Goal: Book appointment/travel/reservation

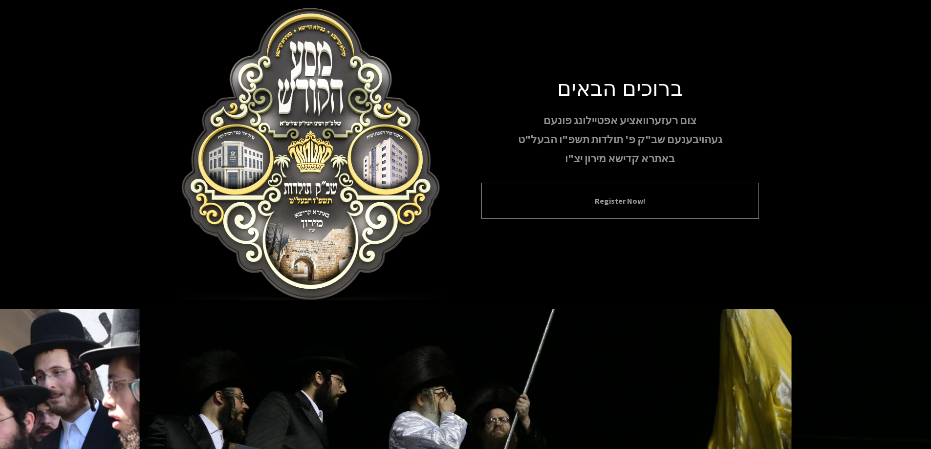
click at [608, 204] on button "Register Now!" at bounding box center [620, 201] width 253 height 12
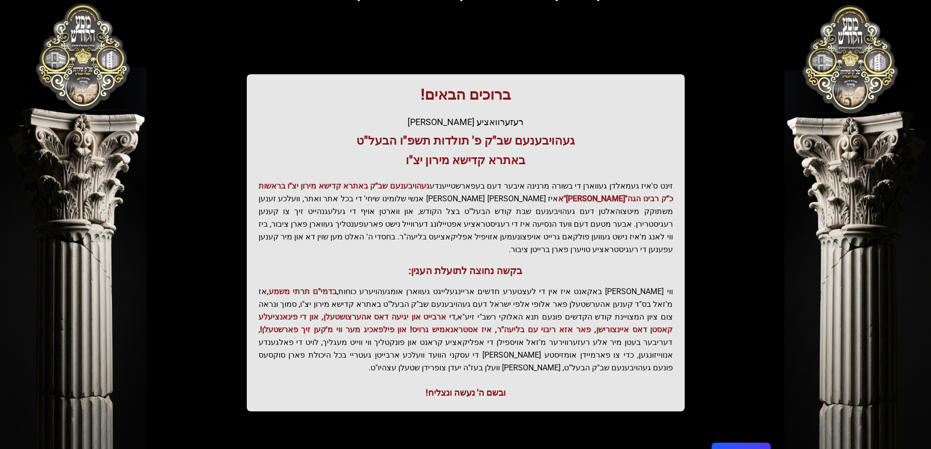
scroll to position [117, 0]
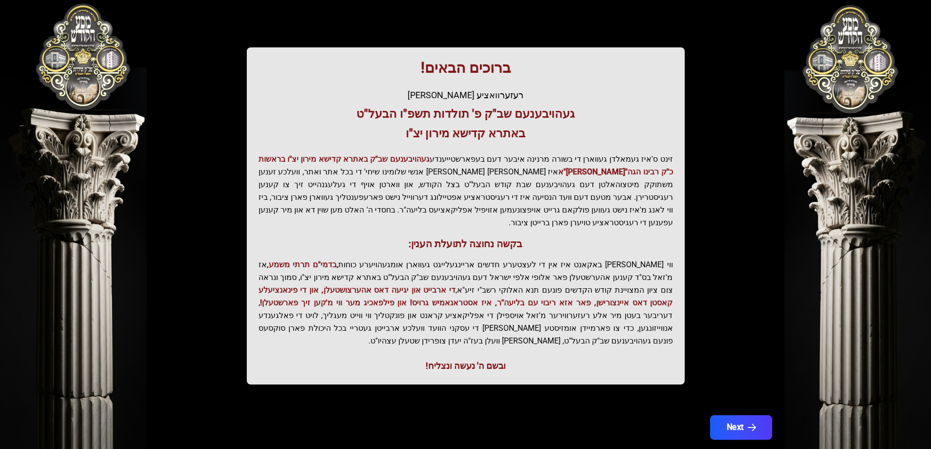
click at [750, 424] on icon "button" at bounding box center [751, 428] width 8 height 8
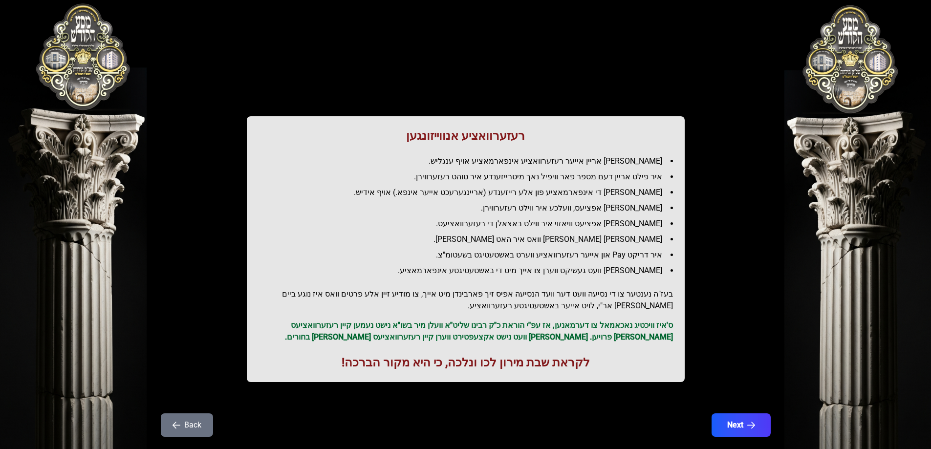
scroll to position [0, 0]
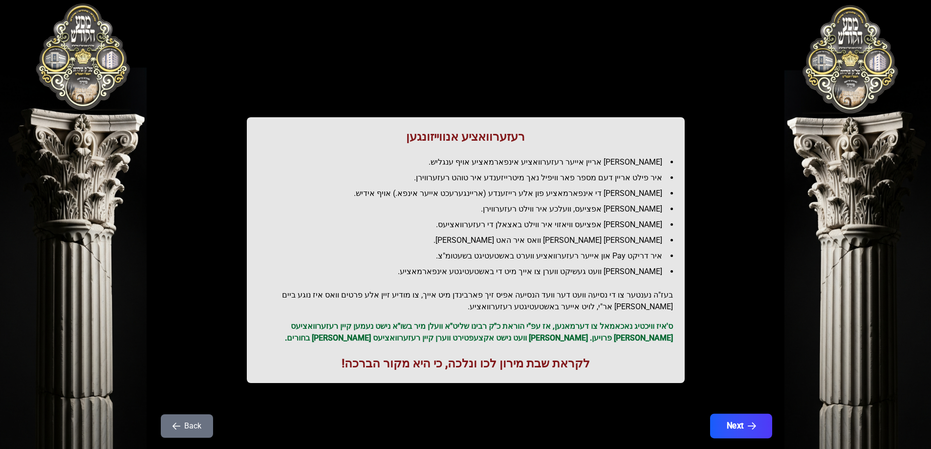
click at [744, 425] on button "Next" at bounding box center [741, 426] width 62 height 24
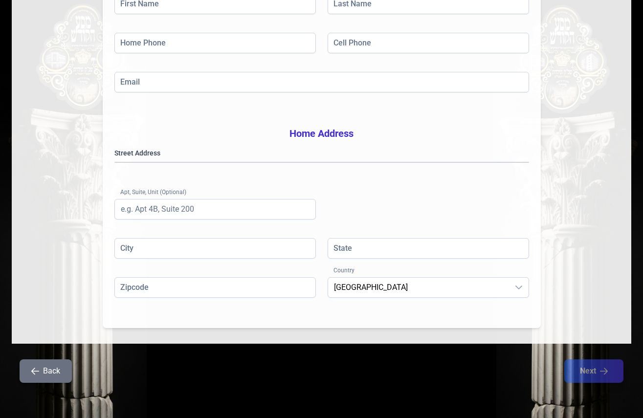
scroll to position [187, 0]
click at [51, 371] on button "Back" at bounding box center [46, 370] width 52 height 23
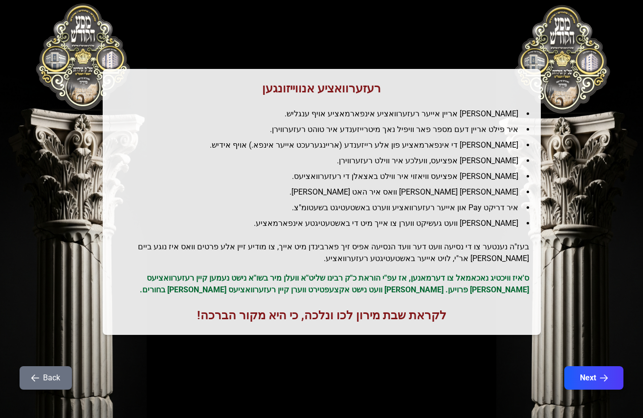
scroll to position [49, 0]
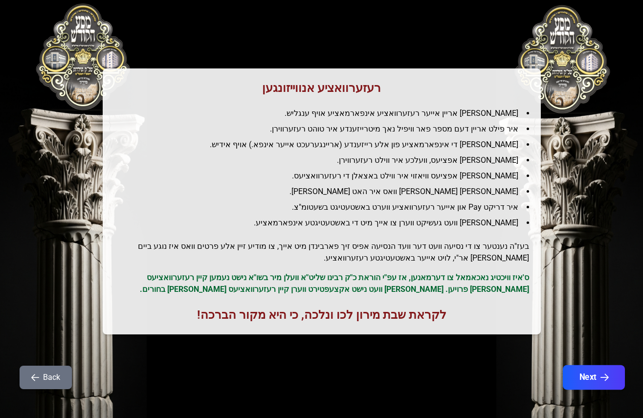
click at [606, 378] on icon "button" at bounding box center [604, 377] width 8 height 8
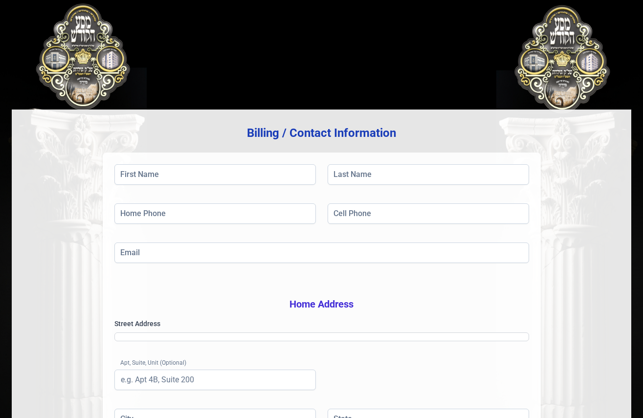
scroll to position [0, 0]
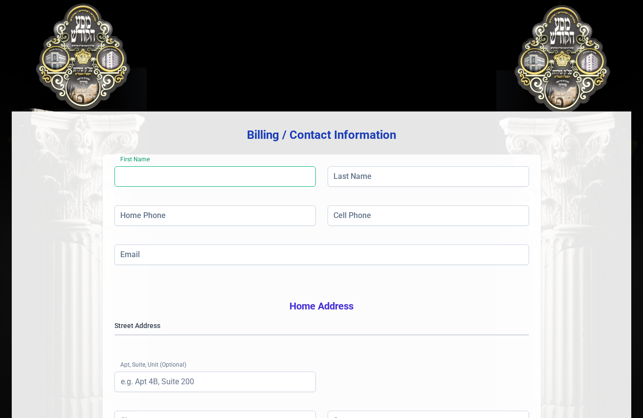
click at [175, 182] on input "First Name" at bounding box center [214, 176] width 201 height 21
paste input "[PERSON_NAME] בערגער יעקב"
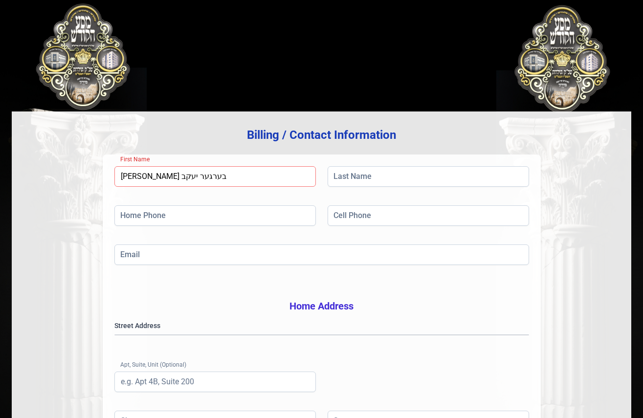
drag, startPoint x: 162, startPoint y: 177, endPoint x: 113, endPoint y: 182, distance: 49.1
click at [113, 182] on div "First Name [PERSON_NAME] בערגער [PERSON_NAME] Last Name Home Phone Cell Phone E…" at bounding box center [322, 327] width 438 height 346
type input "[PERSON_NAME]"
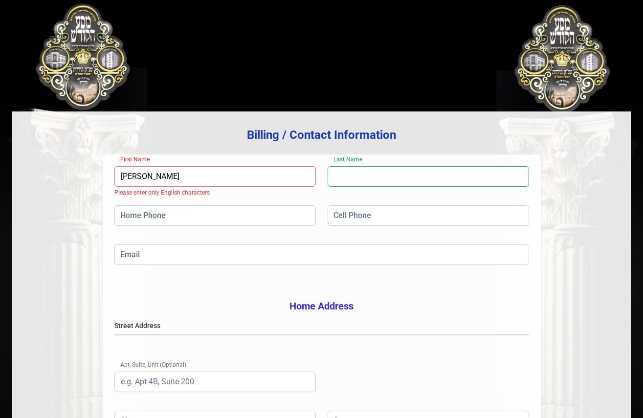
click at [340, 180] on input "Last Name" at bounding box center [428, 176] width 201 height 21
paste input "בערגער יעקב"
drag, startPoint x: 352, startPoint y: 179, endPoint x: 341, endPoint y: 179, distance: 11.3
click at [341, 179] on input "בערגער יעקב" at bounding box center [428, 176] width 201 height 21
type input "בערגער"
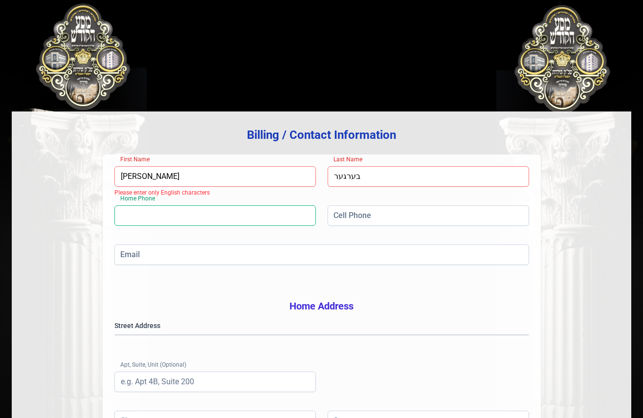
click at [132, 219] on input "Home Phone" at bounding box center [214, 215] width 201 height 21
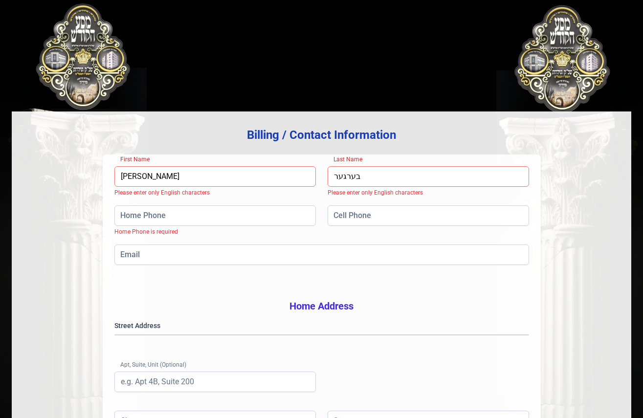
drag, startPoint x: 161, startPoint y: 179, endPoint x: 92, endPoint y: 188, distance: 70.0
click at [91, 184] on div "Billing / Contact Information First Name [PERSON_NAME] Please enter only Englis…" at bounding box center [321, 313] width 619 height 405
click at [129, 214] on input "Home Phone" at bounding box center [214, 215] width 201 height 21
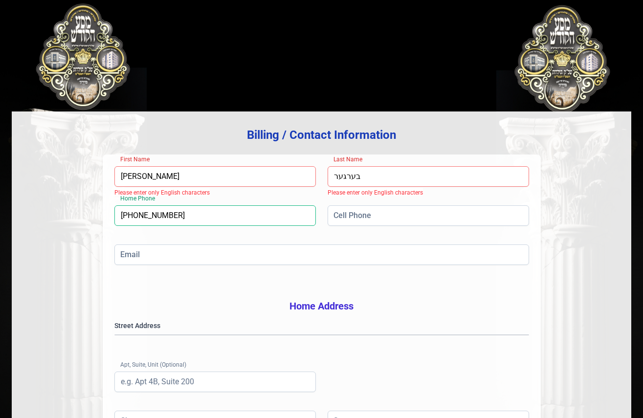
type input "[PHONE_NUMBER]"
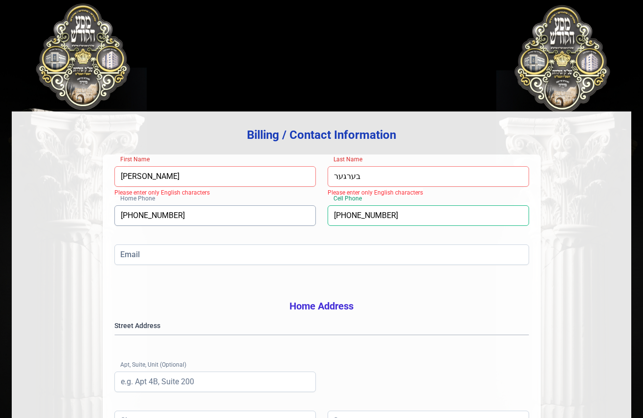
type input "[PHONE_NUMBER]"
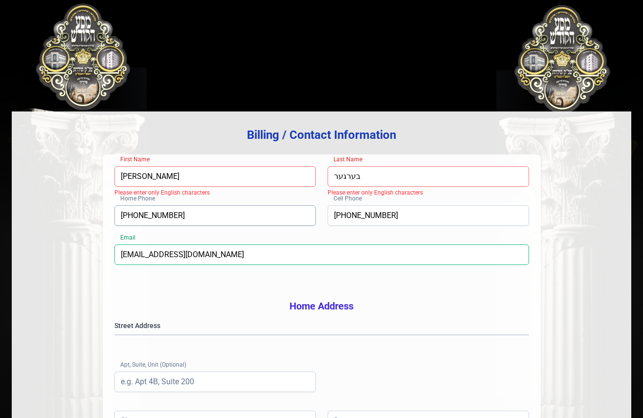
type input "[EMAIL_ADDRESS][DOMAIN_NAME]"
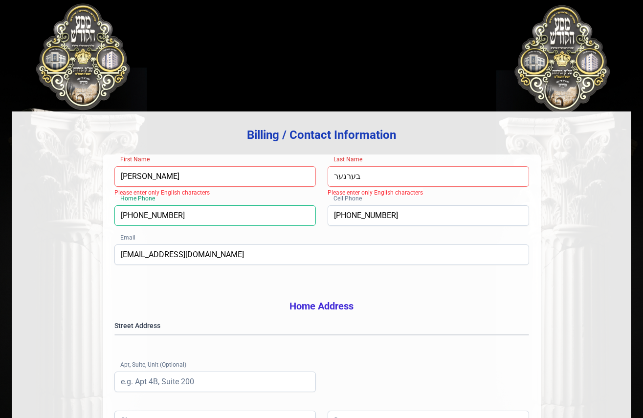
click at [129, 214] on input "[PHONE_NUMBER]" at bounding box center [214, 215] width 201 height 21
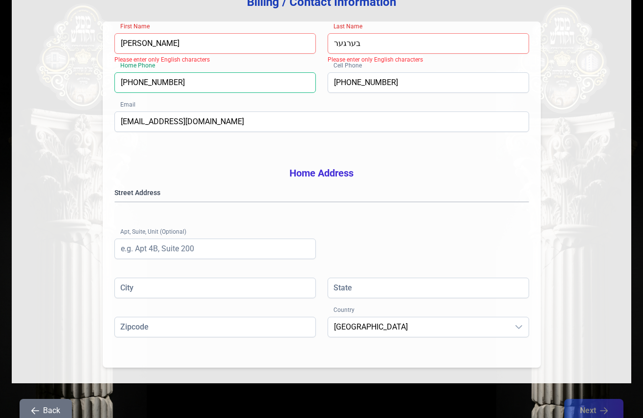
scroll to position [147, 0]
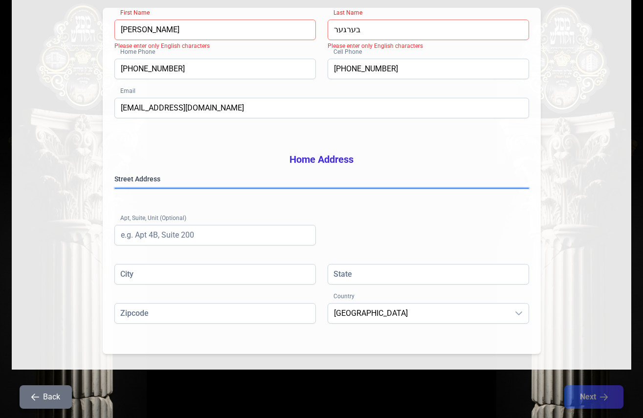
click at [115, 188] on gmp-place-autocomplete at bounding box center [115, 188] width 0 height 0
type input "[PERSON_NAME]"
type input "NY"
type input "109509657"
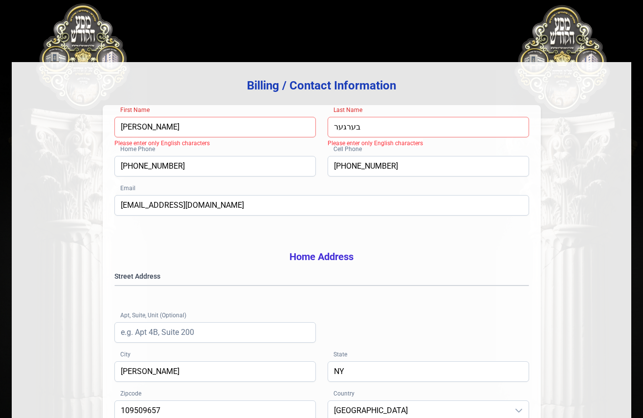
scroll to position [41, 0]
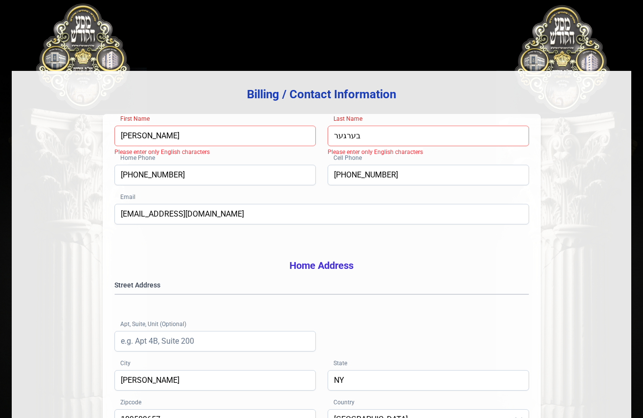
drag, startPoint x: 158, startPoint y: 136, endPoint x: 66, endPoint y: 141, distance: 92.0
click at [66, 141] on div "Billing / Contact Information First Name [PERSON_NAME] Please enter only [DEMOG…" at bounding box center [321, 273] width 619 height 405
type input "[PERSON_NAME]"
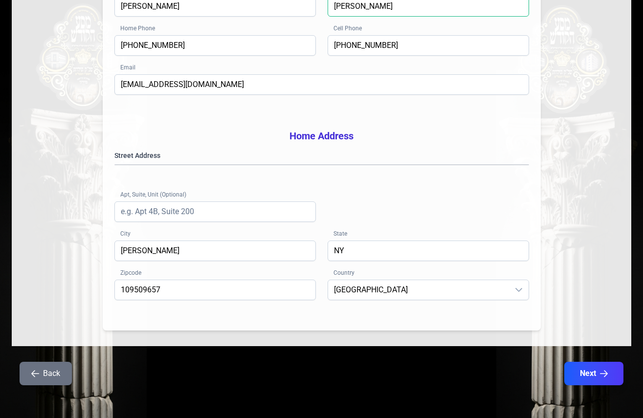
scroll to position [187, 0]
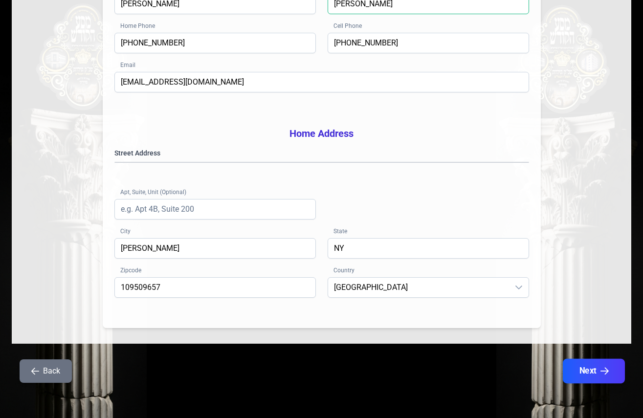
type input "[PERSON_NAME]"
click at [582, 373] on button "Next" at bounding box center [594, 371] width 62 height 24
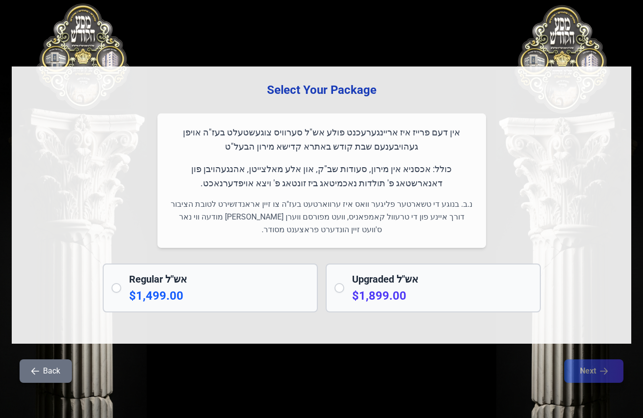
scroll to position [0, 0]
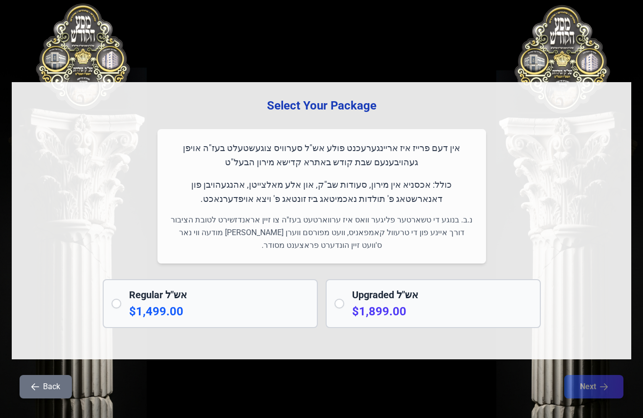
click at [347, 306] on div "Upgraded אש"ל $1,899.00" at bounding box center [433, 303] width 215 height 49
radio input "true"
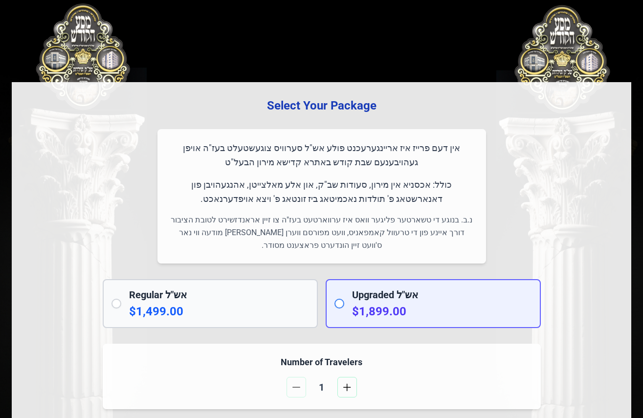
click at [339, 305] on input "radio" at bounding box center [339, 304] width 10 height 10
click at [339, 306] on input "radio" at bounding box center [339, 304] width 10 height 10
click at [340, 302] on input "radio" at bounding box center [339, 304] width 10 height 10
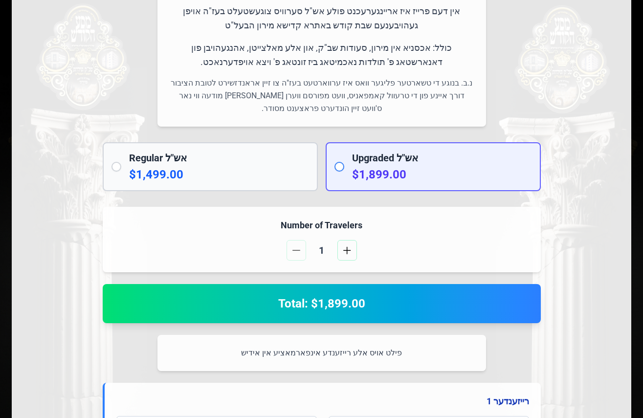
scroll to position [147, 0]
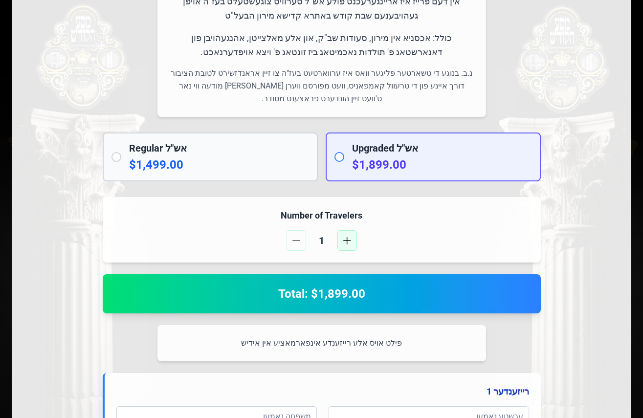
click at [351, 241] on button "button" at bounding box center [347, 240] width 20 height 21
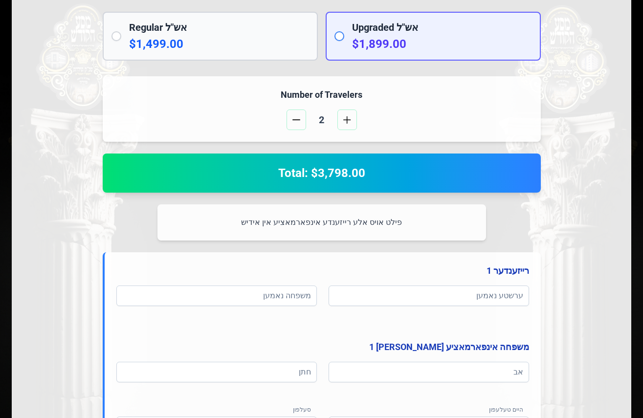
scroll to position [293, 0]
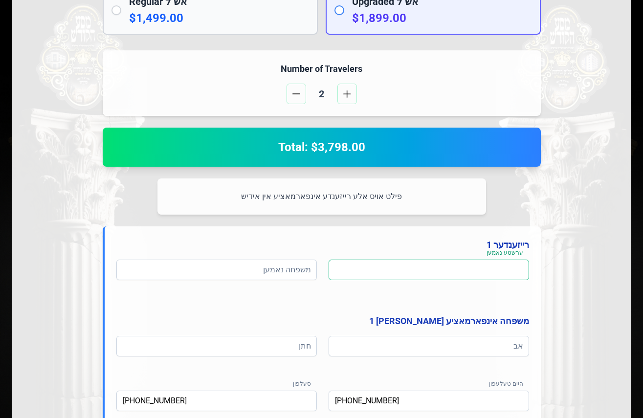
click at [433, 264] on input at bounding box center [428, 270] width 200 height 21
paste input "בערגער יעקב"
type input "בערגער יעקב"
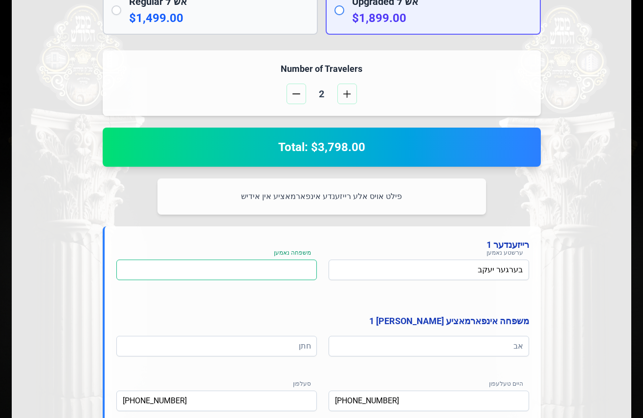
click at [288, 272] on input at bounding box center [216, 270] width 200 height 21
paste input "בערגער יעקב"
drag, startPoint x: 284, startPoint y: 273, endPoint x: 264, endPoint y: 272, distance: 19.6
click at [264, 272] on input "בערגער יעקב" at bounding box center [216, 270] width 200 height 21
type input "בערגער"
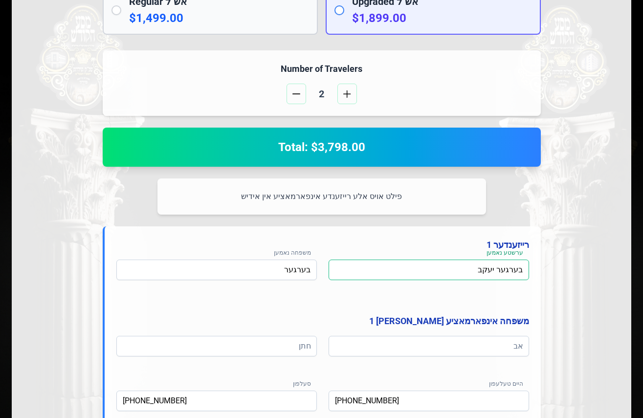
drag, startPoint x: 470, startPoint y: 271, endPoint x: 521, endPoint y: 269, distance: 50.4
click at [562, 273] on div "Select Your Package אין דעם פרייז איז אריינגערעכנט פולע אש"ל סערוויס צוגעשטעלט …" at bounding box center [321, 354] width 619 height 1131
click at [473, 264] on input "בערגער יעקב" at bounding box center [428, 270] width 200 height 21
drag, startPoint x: 495, startPoint y: 269, endPoint x: 551, endPoint y: 270, distance: 55.7
click at [551, 270] on div "Select Your Package אין דעם פרייז איז אריינגערעכנט פולע אש"ל סערוויס צוגעשטעלט …" at bounding box center [321, 354] width 619 height 1131
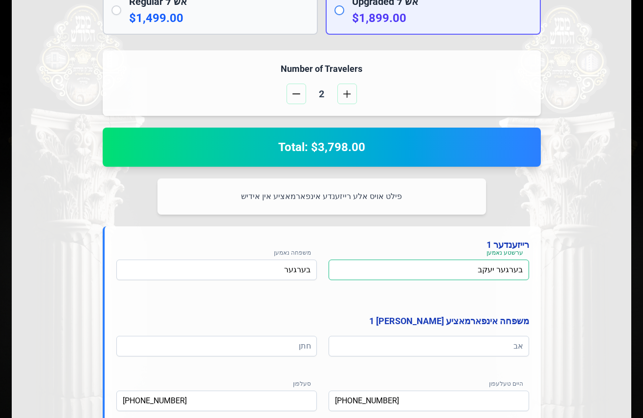
paste input "[PERSON_NAME]"
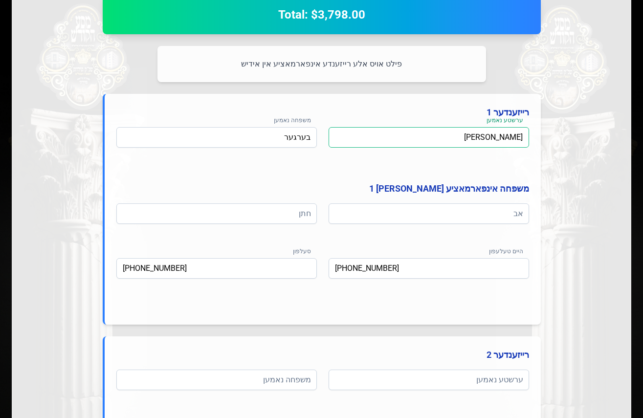
scroll to position [440, 0]
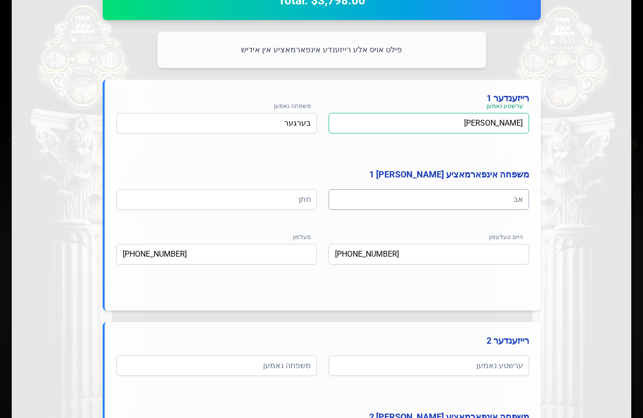
type input "[PERSON_NAME]"
click at [374, 202] on input at bounding box center [428, 199] width 200 height 21
click at [389, 202] on input at bounding box center [428, 199] width 200 height 21
paste input "ר' [PERSON_NAME]"
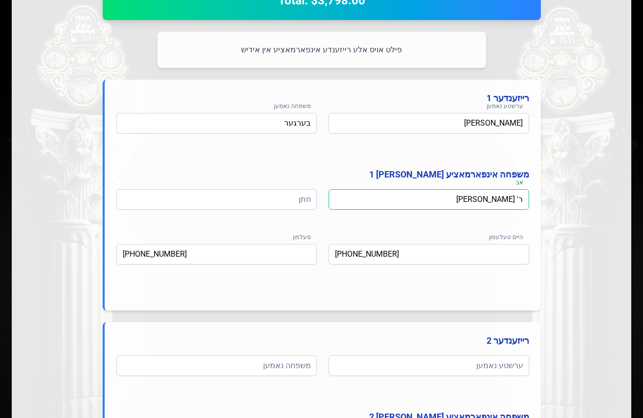
type input "ר' [PERSON_NAME]"
click at [233, 205] on input at bounding box center [216, 199] width 200 height 21
paste input "ר' הערשל בראך"
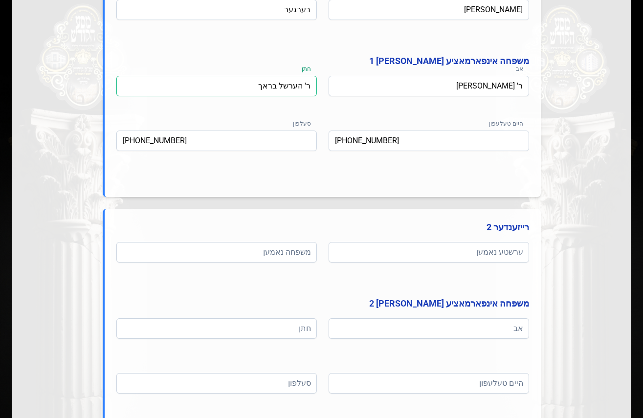
scroll to position [587, 0]
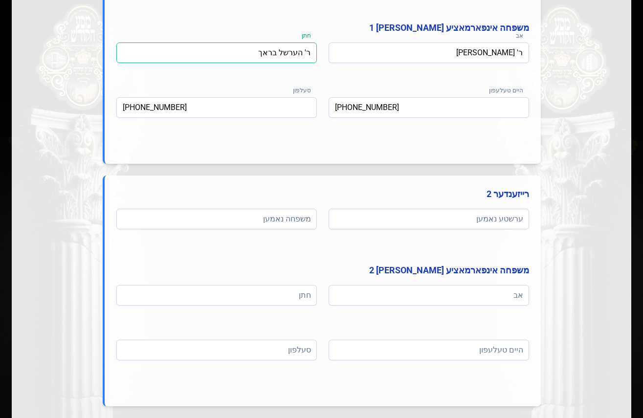
type input "ר' הערשל בראך"
click at [380, 217] on input at bounding box center [428, 219] width 200 height 21
paste input "[PERSON_NAME]"
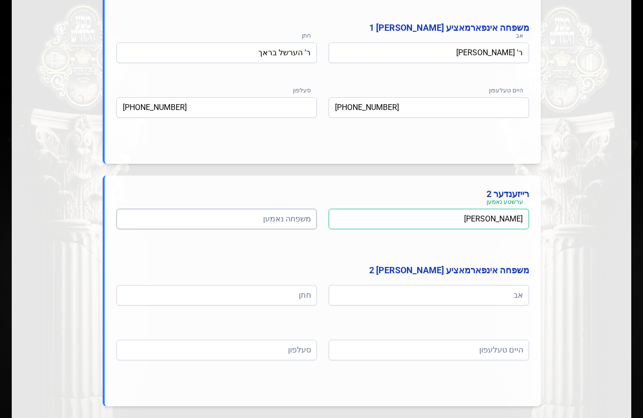
type input "[PERSON_NAME]"
click at [257, 224] on input at bounding box center [216, 219] width 200 height 21
click at [228, 227] on input at bounding box center [216, 219] width 200 height 21
paste input "בערגער"
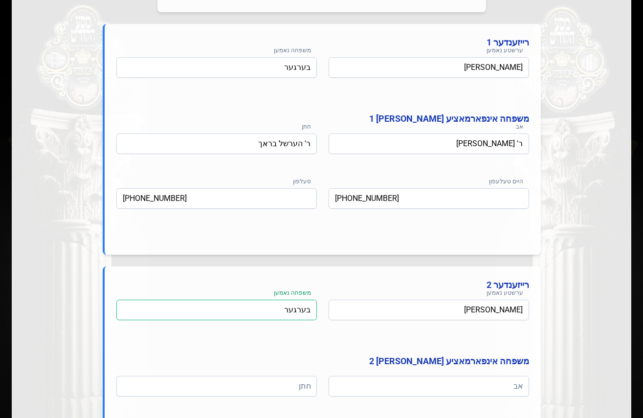
scroll to position [489, 0]
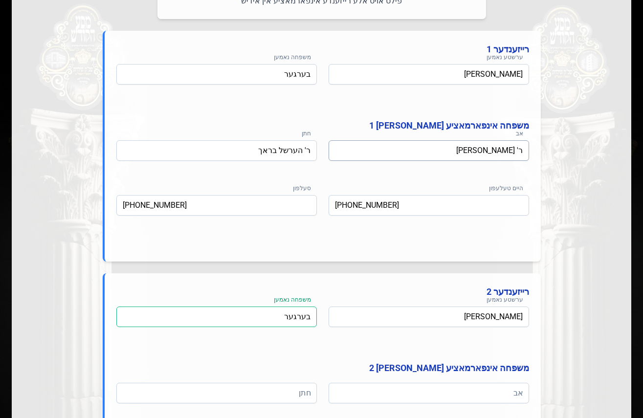
type input "בערגער"
drag, startPoint x: 505, startPoint y: 153, endPoint x: 515, endPoint y: 153, distance: 9.3
click at [515, 153] on input "ר' [PERSON_NAME]" at bounding box center [428, 150] width 200 height 21
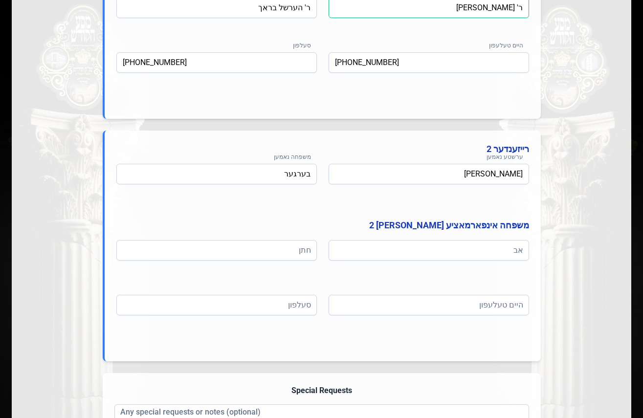
scroll to position [684, 0]
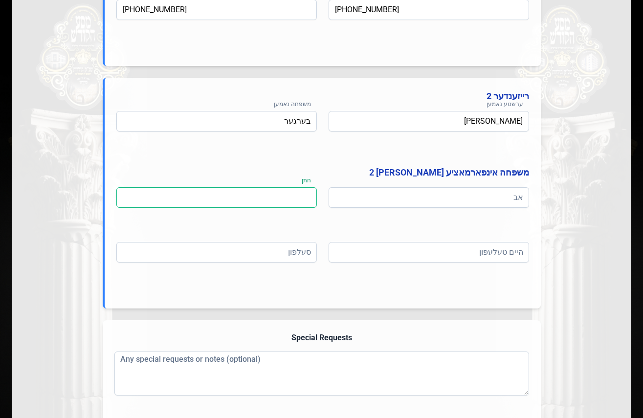
click at [258, 206] on input at bounding box center [216, 197] width 200 height 21
paste input "דוד"
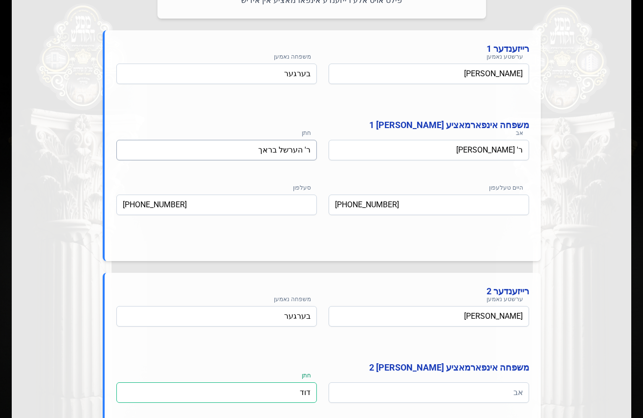
scroll to position [489, 0]
drag, startPoint x: 261, startPoint y: 153, endPoint x: 278, endPoint y: 153, distance: 17.6
click at [278, 153] on input "ר' הערשל בראך" at bounding box center [216, 150] width 200 height 21
click at [274, 394] on input "דוד" at bounding box center [216, 393] width 200 height 21
paste input "בראך"
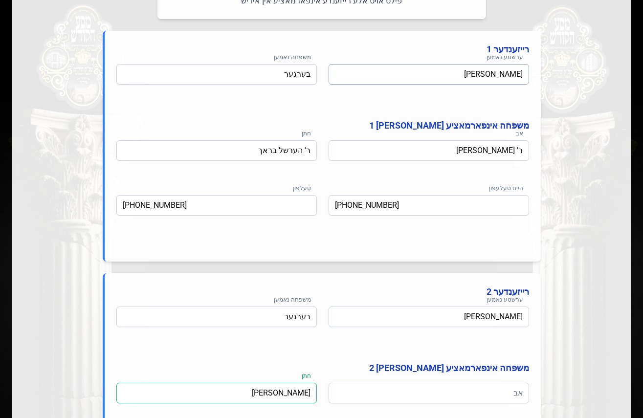
type input "[PERSON_NAME]"
drag, startPoint x: 489, startPoint y: 73, endPoint x: 545, endPoint y: 73, distance: 55.7
click at [545, 73] on div "Select Your Package אין דעם פרייז איז אריינגערעכנט פולע אש"ל סערוויס צוגעשטעלט …" at bounding box center [321, 158] width 619 height 1131
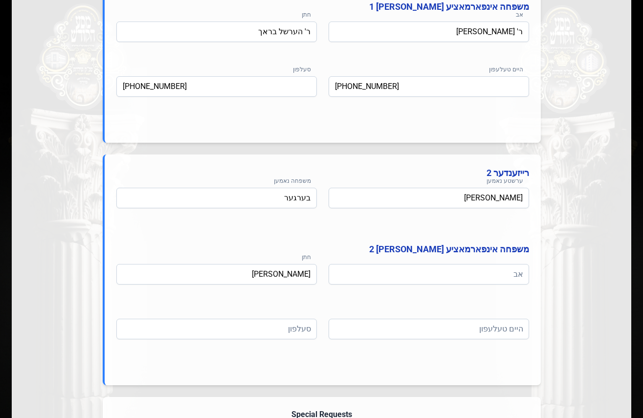
scroll to position [733, 0]
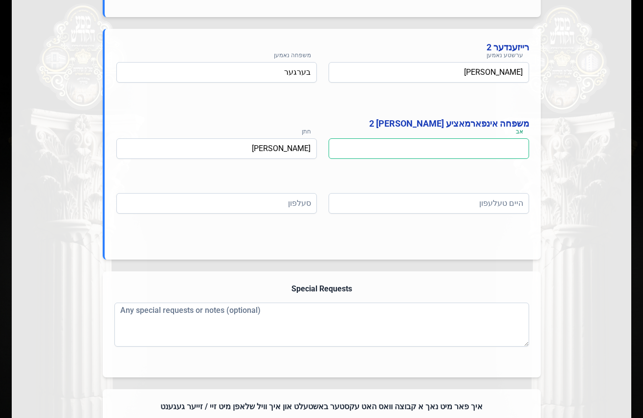
click at [453, 148] on input at bounding box center [428, 148] width 200 height 21
paste input "[PERSON_NAME]"
type input "[PERSON_NAME]"
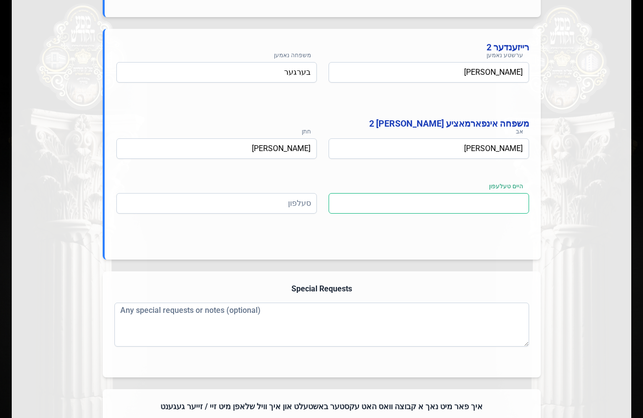
click at [462, 208] on input at bounding box center [428, 203] width 200 height 21
type input "[PHONE_NUMBER]"
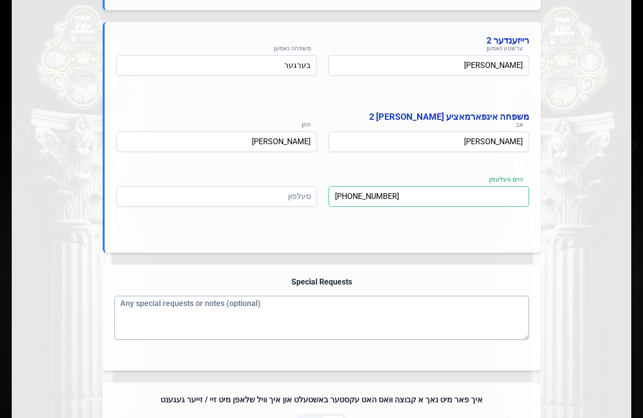
scroll to position [831, 0]
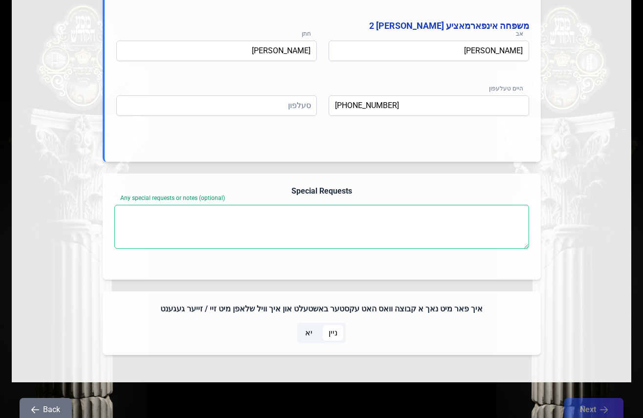
click at [233, 223] on textarea "Any special requests or notes (optional)" at bounding box center [321, 227] width 415 height 44
click at [186, 229] on textarea "Any special requests or notes (optional)" at bounding box center [321, 227] width 415 height 44
paste textarea "i will need a room with a private bathroom and fridge"
click at [122, 216] on textarea "i will need a room with a private bathroom and fridge" at bounding box center [321, 227] width 415 height 44
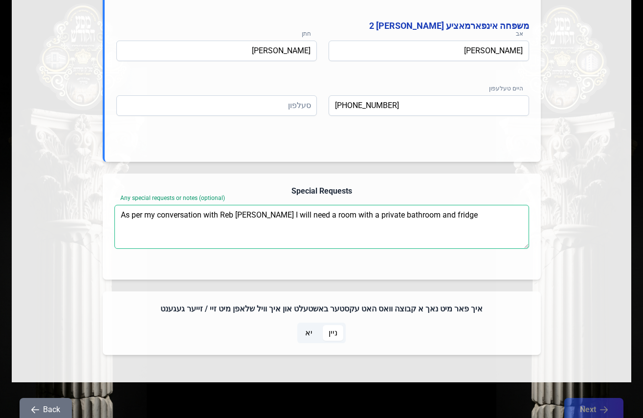
click at [500, 215] on textarea "As per my conversation with Reb [PERSON_NAME] I will need a room with a private…" at bounding box center [321, 227] width 415 height 44
drag, startPoint x: 475, startPoint y: 214, endPoint x: 461, endPoint y: 217, distance: 13.4
click at [461, 217] on textarea "As per my conversation with Reb [PERSON_NAME] I will need a room with a private…" at bounding box center [321, 227] width 415 height 44
click at [490, 220] on textarea "As per my conversation with Reb [PERSON_NAME] I will need a room with a private…" at bounding box center [321, 227] width 415 height 44
click at [316, 216] on textarea "As per my conversation with Reb [PERSON_NAME] I will need a room with a private…" at bounding box center [321, 227] width 415 height 44
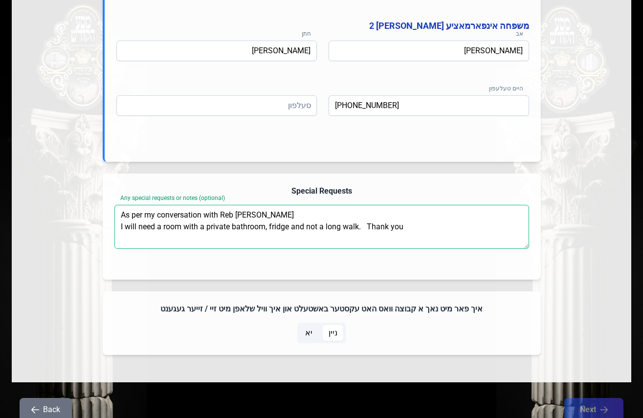
drag, startPoint x: 321, startPoint y: 218, endPoint x: 116, endPoint y: 218, distance: 204.3
click at [116, 218] on textarea "As per my conversation with Reb [PERSON_NAME] I will need a room with a private…" at bounding box center [321, 227] width 415 height 44
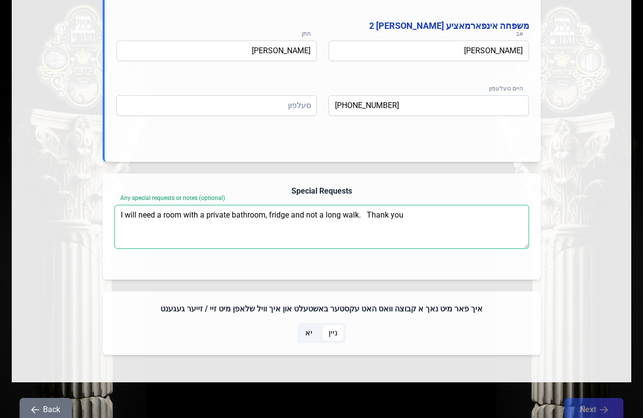
click at [368, 216] on textarea "I will need a room with a private bathroom, fridge and not a long walk. Thank y…" at bounding box center [321, 227] width 415 height 44
paste textarea "As per my conversation with Reb [PERSON_NAME]"
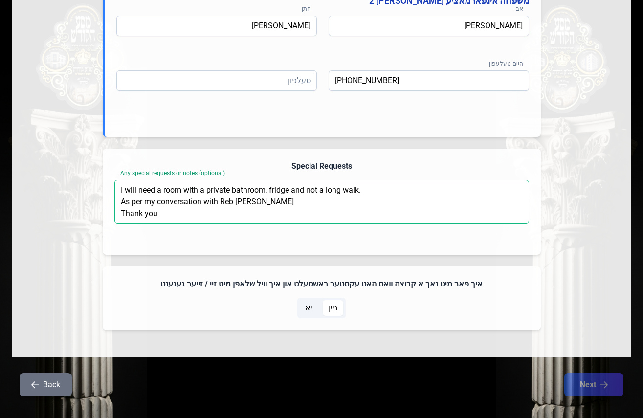
scroll to position [870, 0]
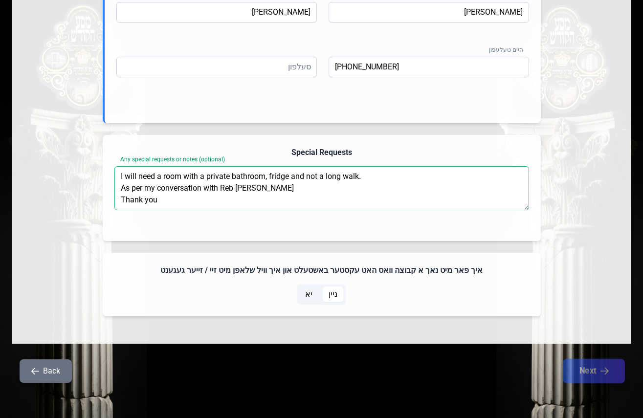
type textarea "I will need a room with a private bathroom, fridge and not a long walk. As per …"
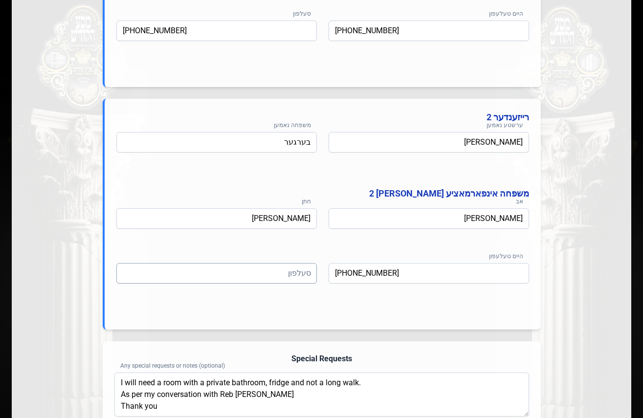
scroll to position [674, 0]
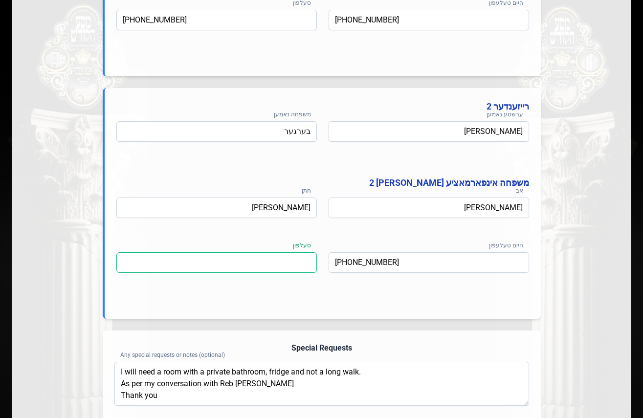
click at [186, 268] on input at bounding box center [216, 262] width 200 height 21
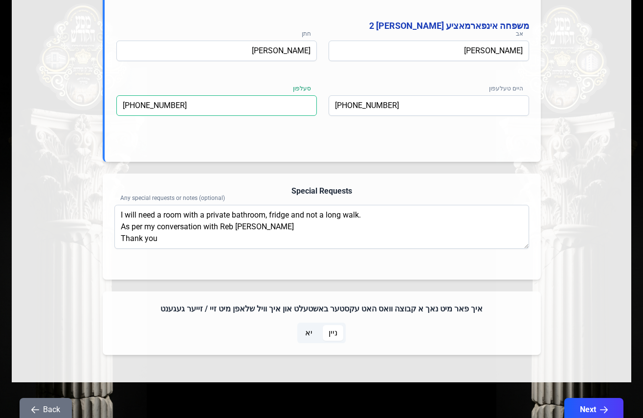
scroll to position [870, 0]
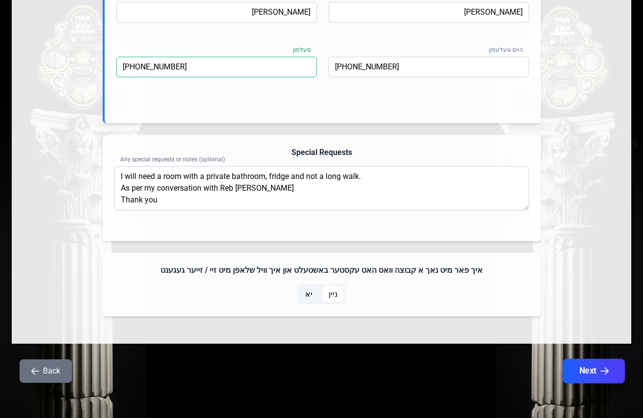
type input "[PHONE_NUMBER]"
click at [582, 370] on button "Next" at bounding box center [594, 371] width 62 height 24
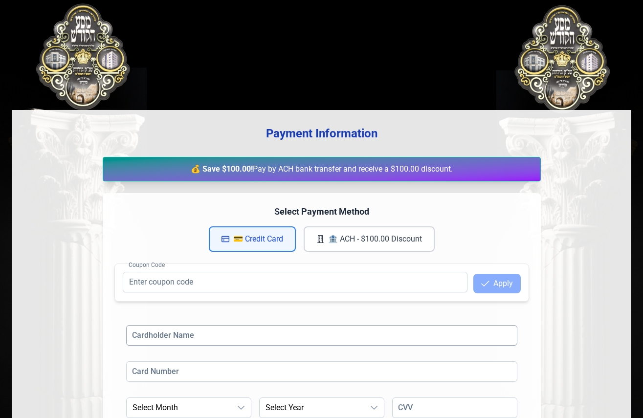
scroll to position [0, 0]
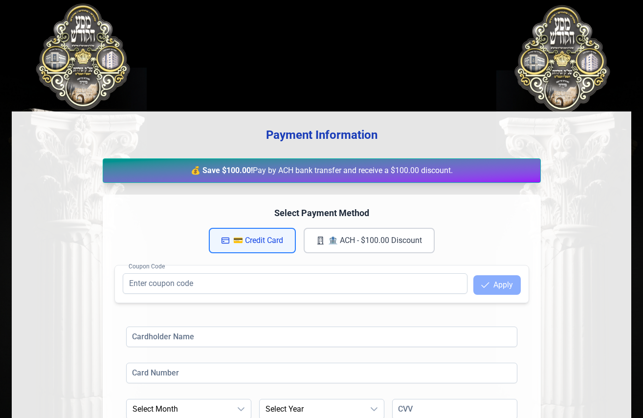
click at [238, 240] on button "💳 Credit Card" at bounding box center [252, 240] width 87 height 25
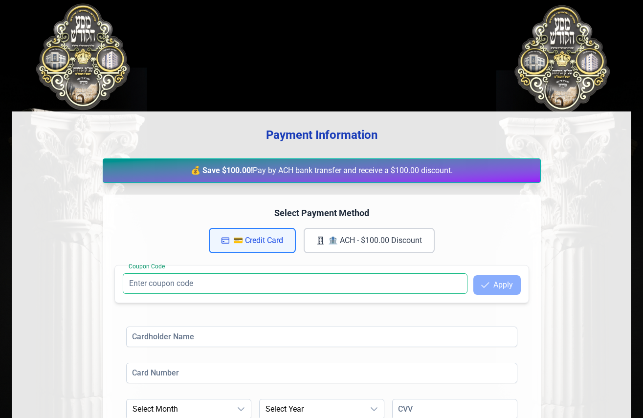
click at [227, 273] on input "Coupon Code" at bounding box center [295, 283] width 345 height 21
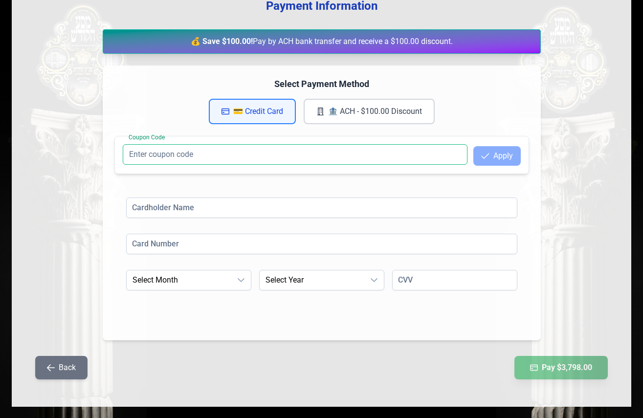
scroll to position [141, 0]
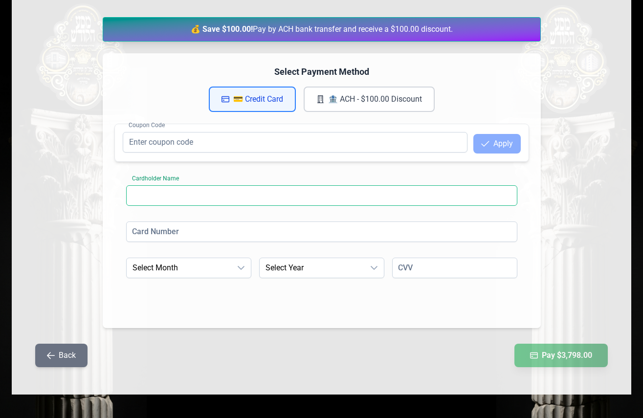
click at [191, 197] on input at bounding box center [321, 195] width 391 height 21
type input "[PERSON_NAME]"
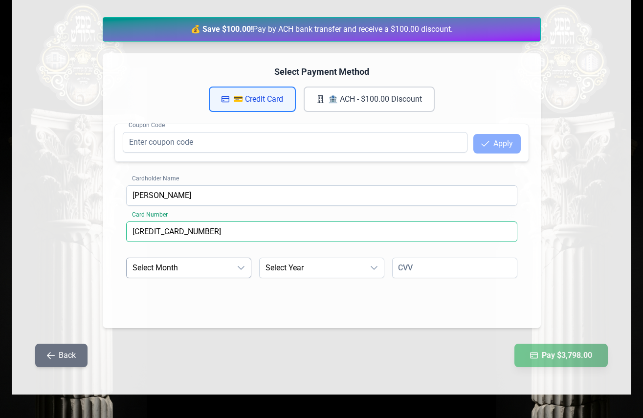
type input "[CREDIT_CARD_NUMBER]"
click at [178, 272] on span "Select Month" at bounding box center [179, 268] width 105 height 20
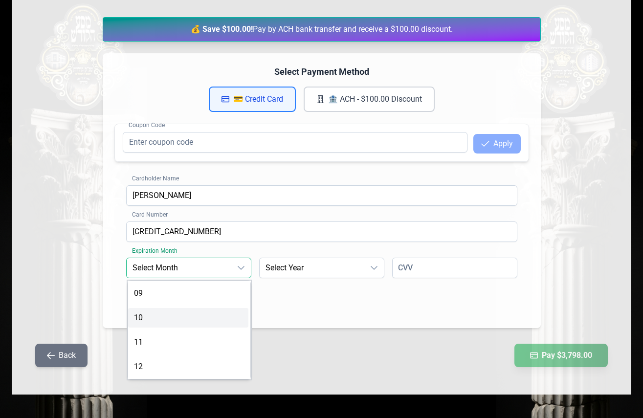
scroll to position [196, 0]
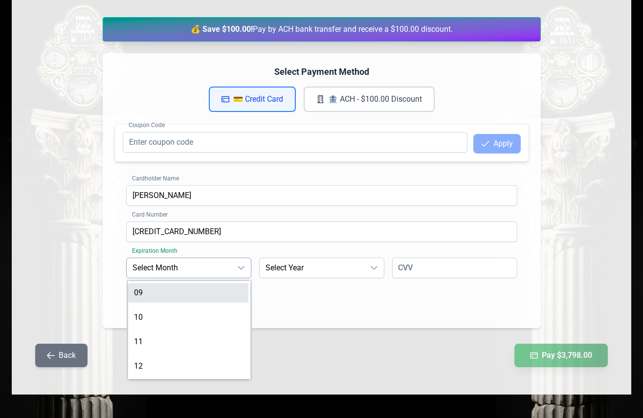
click at [177, 290] on li "09" at bounding box center [188, 293] width 120 height 20
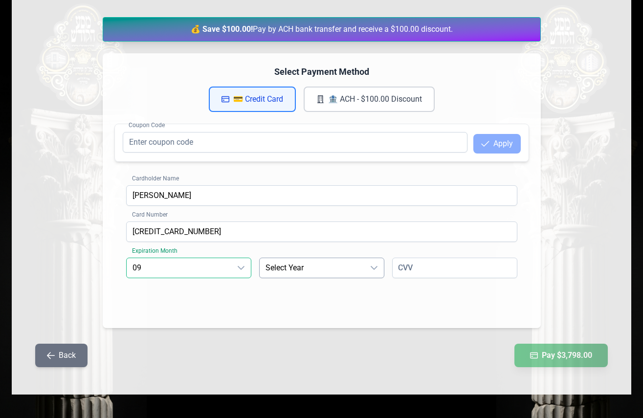
click at [274, 272] on span "Select Year" at bounding box center [312, 268] width 105 height 20
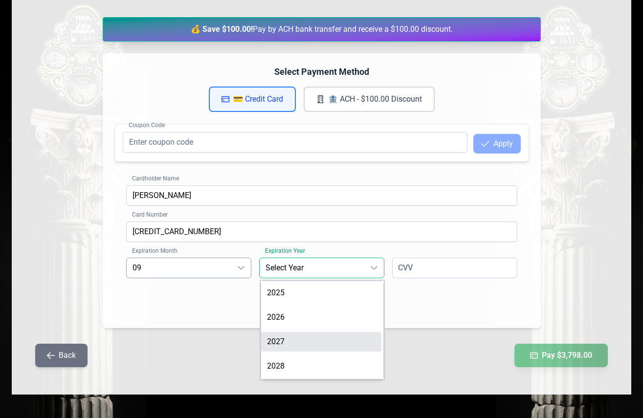
scroll to position [49, 0]
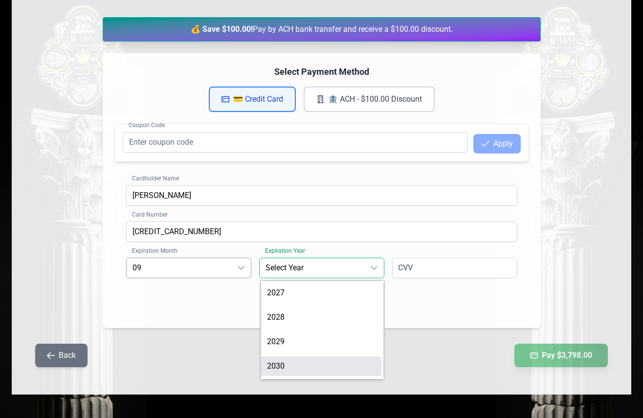
click at [290, 366] on li "2030" at bounding box center [321, 366] width 120 height 20
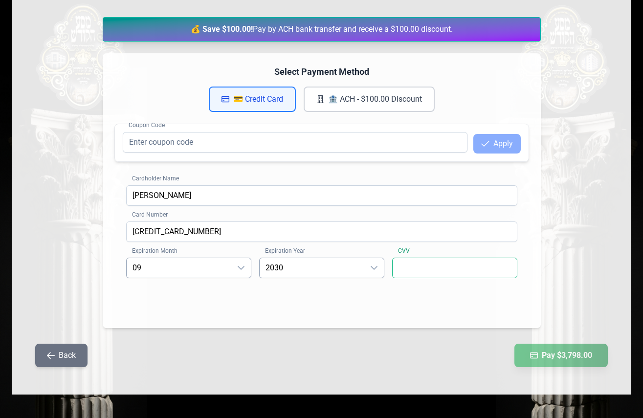
click at [447, 268] on input at bounding box center [454, 268] width 125 height 21
type input "273"
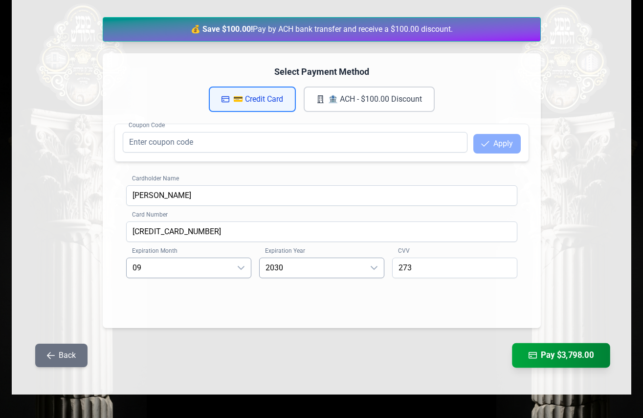
click at [568, 356] on button "Pay $3,798.00" at bounding box center [561, 355] width 98 height 24
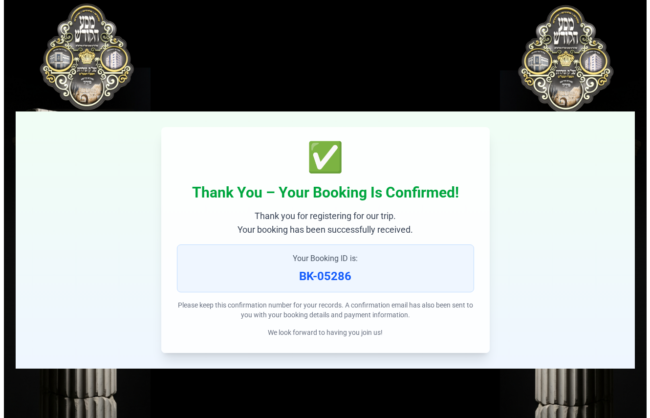
scroll to position [0, 0]
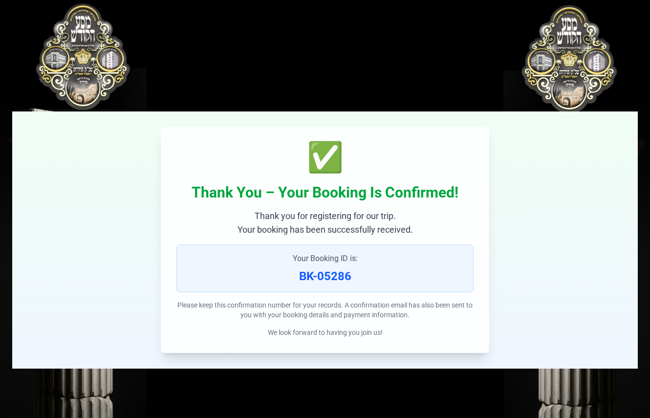
click at [195, 243] on div "✅ Thank You – Your Booking Is Confirmed! Thank you for registering for our trip…" at bounding box center [325, 240] width 328 height 226
